Goal: Task Accomplishment & Management: Complete application form

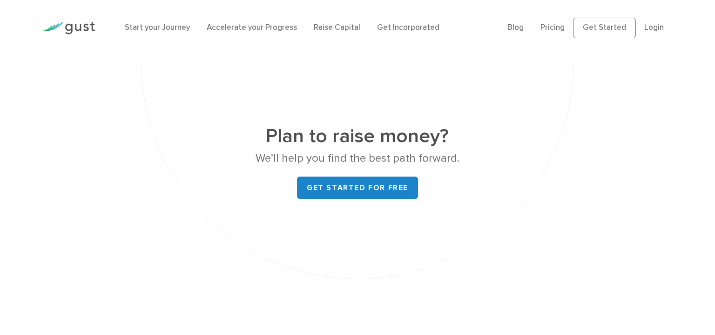
scroll to position [3608, 0]
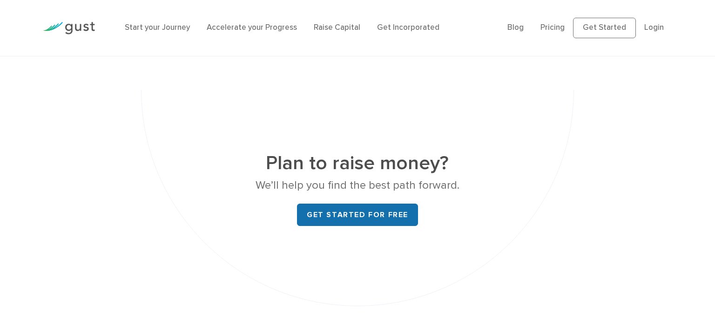
click at [325, 203] on link "Get started for free" at bounding box center [357, 214] width 121 height 22
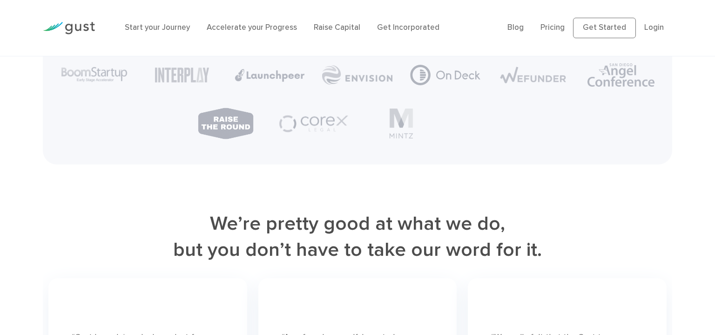
scroll to position [2326, 0]
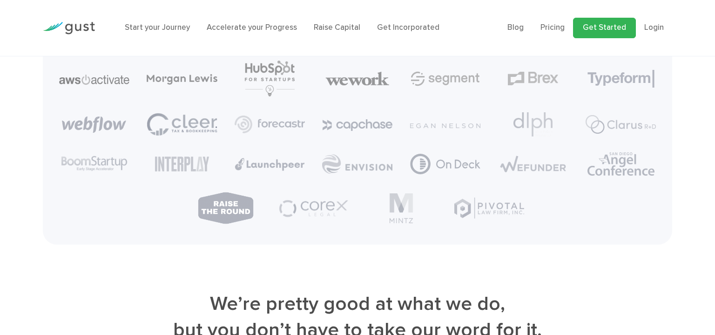
click at [621, 25] on link "Get Started" at bounding box center [604, 28] width 63 height 20
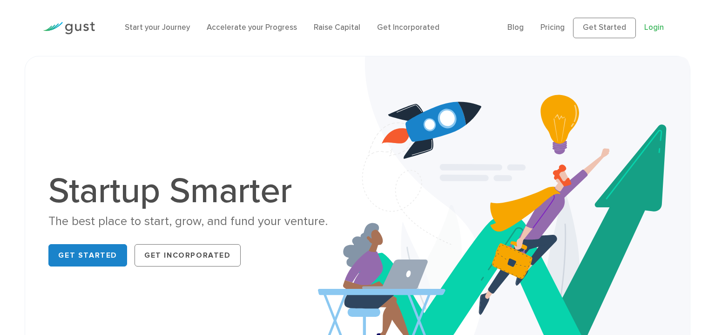
click at [656, 31] on link "Login" at bounding box center [654, 27] width 20 height 9
click at [615, 31] on link "Get Started" at bounding box center [604, 28] width 63 height 20
click at [562, 30] on link "Pricing" at bounding box center [553, 27] width 24 height 9
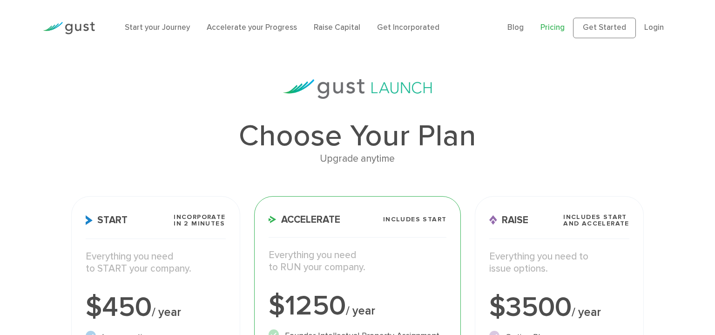
click at [329, 33] on li "Raise Capital" at bounding box center [337, 28] width 47 height 12
click at [327, 23] on li "Raise Capital" at bounding box center [337, 28] width 47 height 12
click at [336, 29] on link "Raise Capital" at bounding box center [337, 27] width 47 height 9
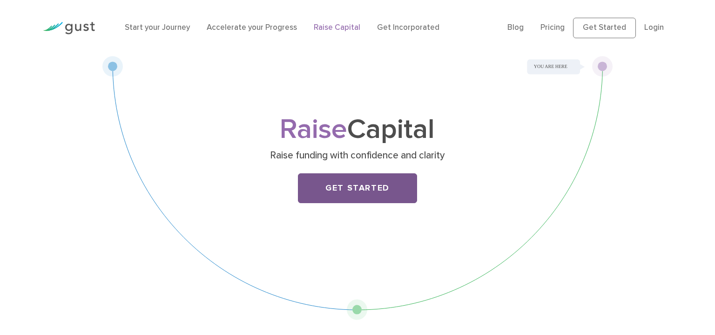
click at [361, 178] on link "Get Started" at bounding box center [357, 188] width 119 height 30
